Goal: Find specific page/section: Find specific page/section

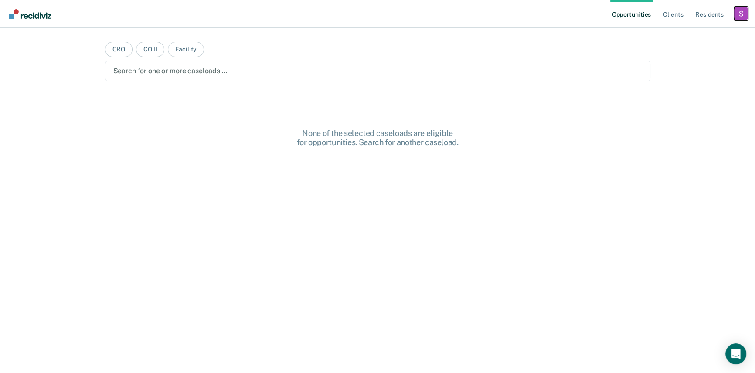
click at [741, 17] on div "Profile dropdown button" at bounding box center [741, 14] width 14 height 14
click at [680, 33] on link "Profile" at bounding box center [706, 35] width 70 height 7
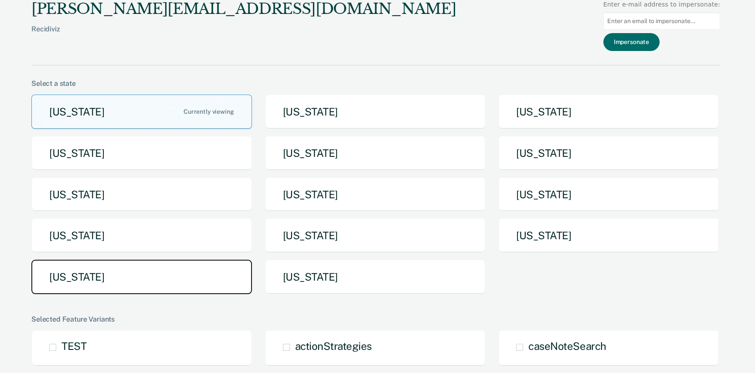
click at [105, 281] on button "[US_STATE]" at bounding box center [141, 277] width 220 height 34
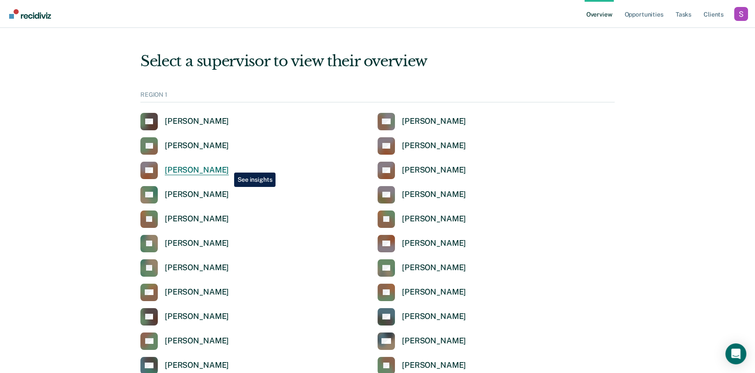
scroll to position [1689, 0]
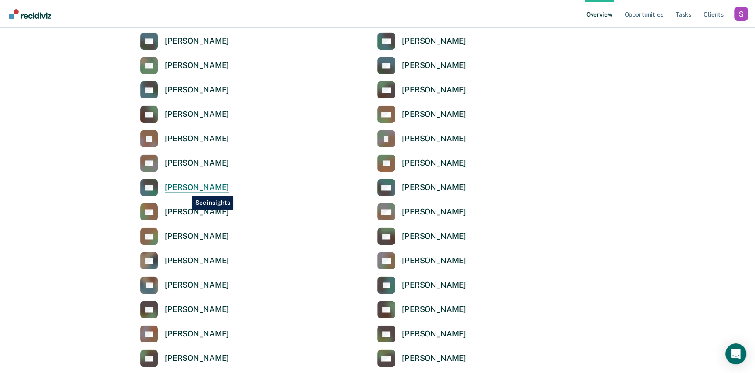
click at [185, 189] on div "[PERSON_NAME]" at bounding box center [197, 188] width 64 height 10
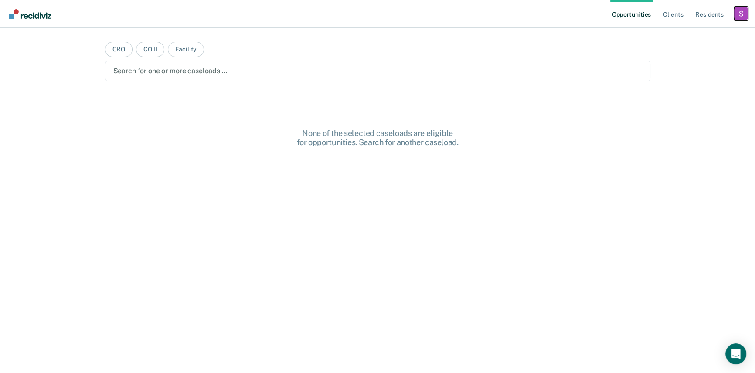
click at [742, 17] on div "Profile dropdown button" at bounding box center [741, 14] width 14 height 14
click at [671, 37] on link "Profile" at bounding box center [706, 35] width 70 height 7
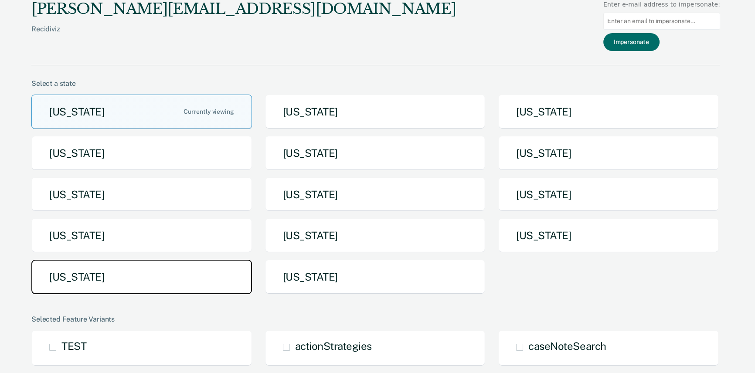
click at [87, 271] on button "Texas" at bounding box center [141, 277] width 220 height 34
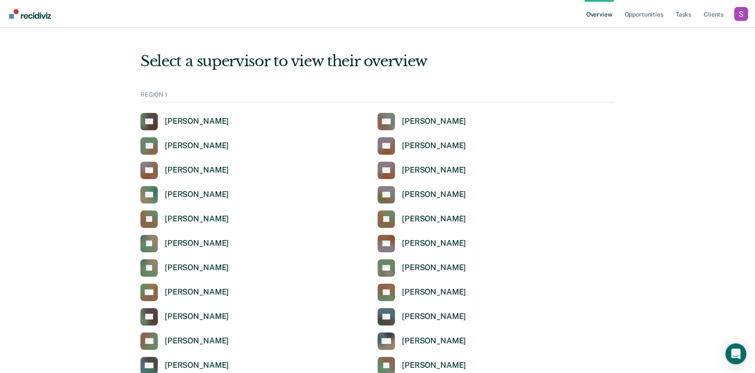
scroll to position [1884, 0]
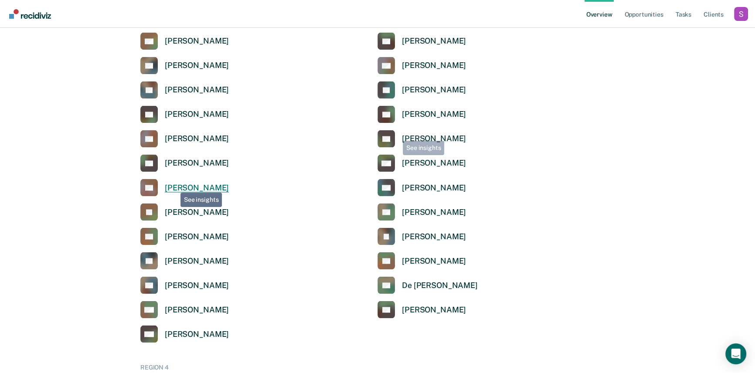
click at [174, 186] on div "Karen Ruffner" at bounding box center [197, 188] width 64 height 10
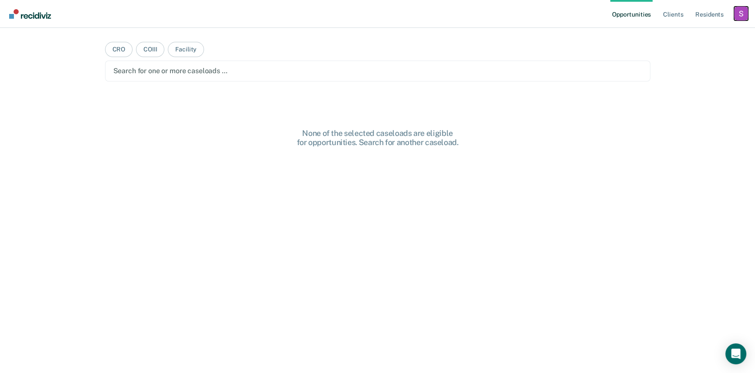
drag, startPoint x: 743, startPoint y: 12, endPoint x: 710, endPoint y: 29, distance: 37.6
click at [743, 12] on div "Profile dropdown button" at bounding box center [741, 14] width 14 height 14
click at [698, 34] on link "Profile" at bounding box center [706, 35] width 70 height 7
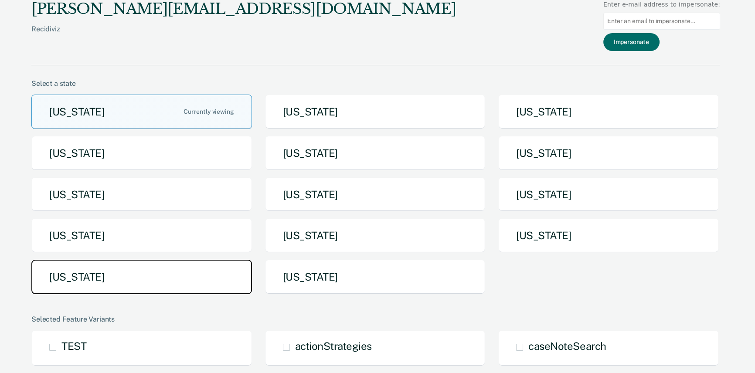
click at [79, 282] on button "[US_STATE]" at bounding box center [141, 277] width 220 height 34
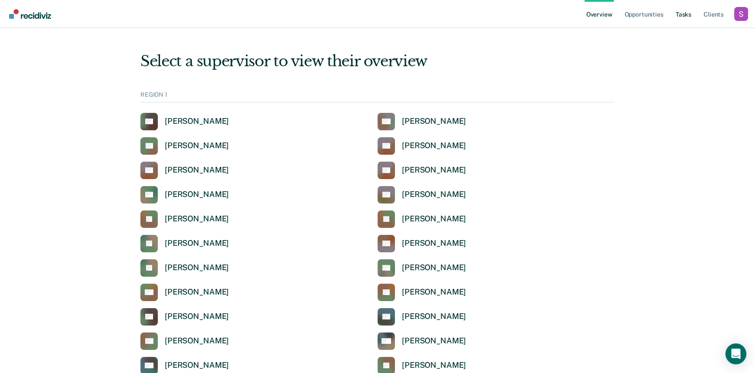
click at [681, 10] on link "Tasks" at bounding box center [683, 14] width 19 height 28
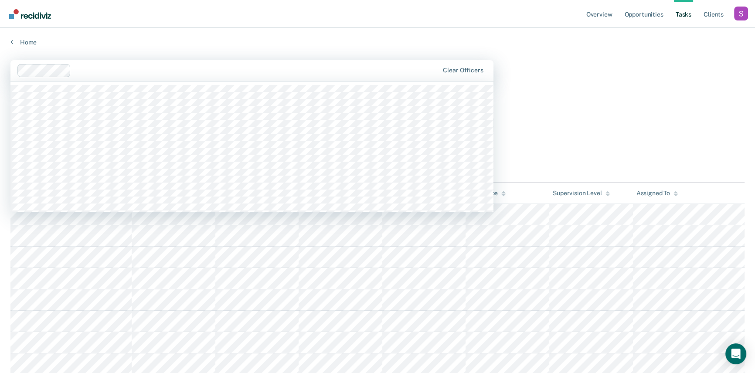
click at [107, 71] on div at bounding box center [257, 70] width 364 height 10
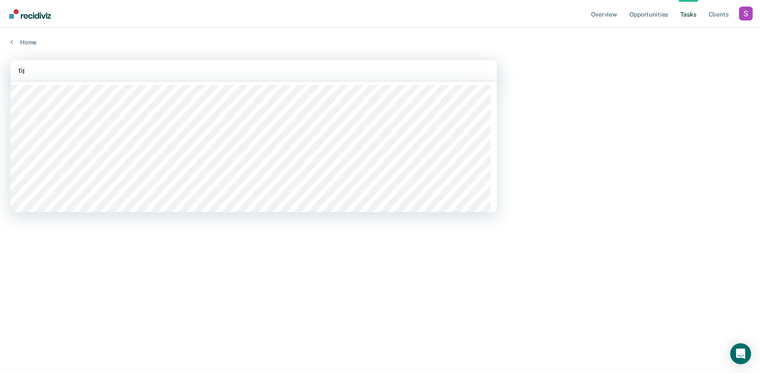
type input "tipp"
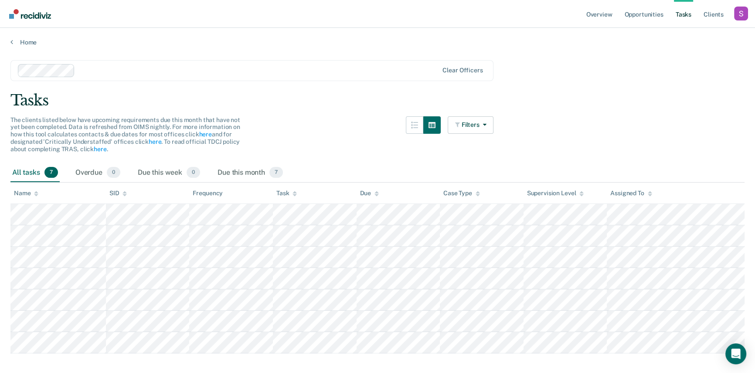
click at [306, 140] on div "The clients listed below have upcoming requirements due this month that have no…" at bounding box center [251, 139] width 483 height 47
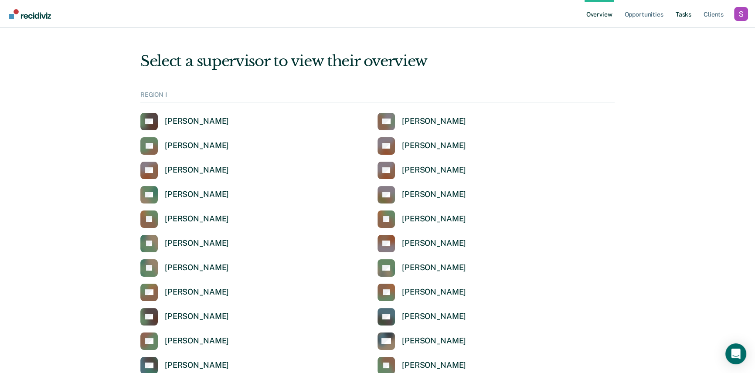
click at [677, 15] on link "Tasks" at bounding box center [683, 14] width 19 height 28
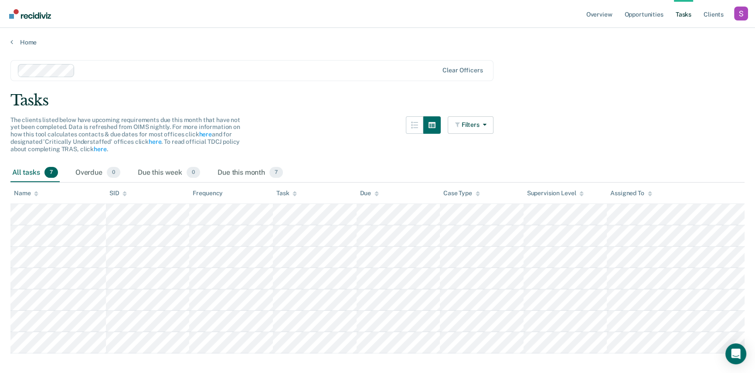
click at [149, 111] on main "Clear officers Tasks The clients listed below have upcoming requirements due th…" at bounding box center [377, 215] width 755 height 339
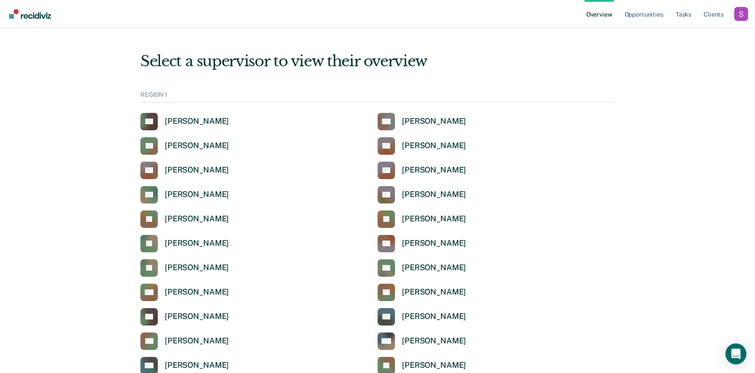
scroll to position [2627, 0]
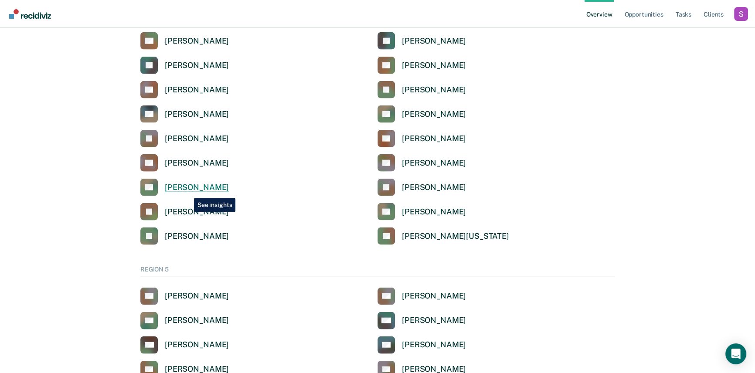
click at [187, 191] on div "[PERSON_NAME]" at bounding box center [197, 188] width 64 height 10
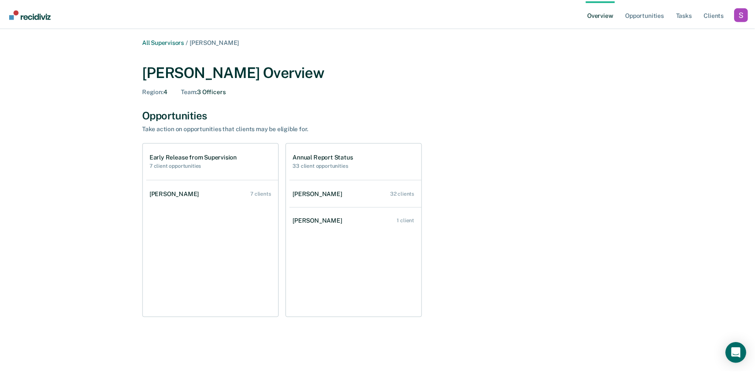
scroll to position [2627, 0]
